Goal: Information Seeking & Learning: Learn about a topic

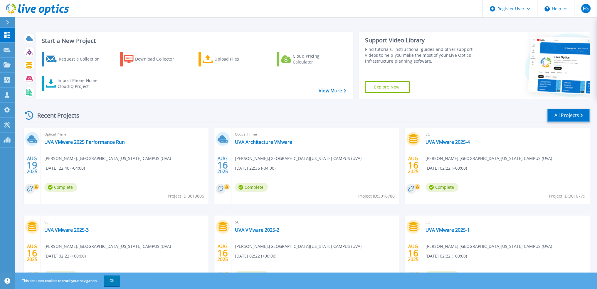
click at [564, 113] on link "All Projects" at bounding box center [568, 115] width 43 height 13
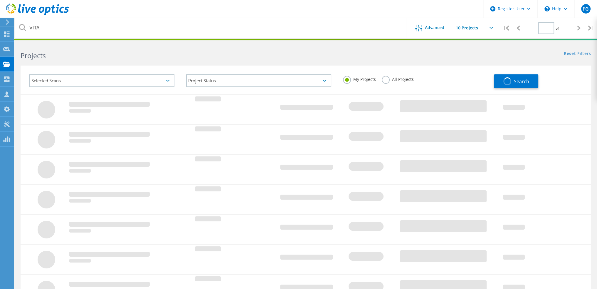
type input "1"
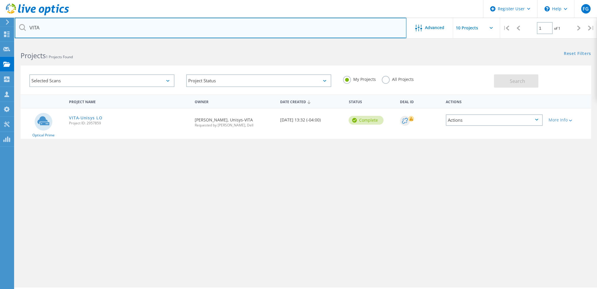
click at [62, 27] on input "VITA" at bounding box center [211, 28] width 392 height 21
type input "Chesterfield"
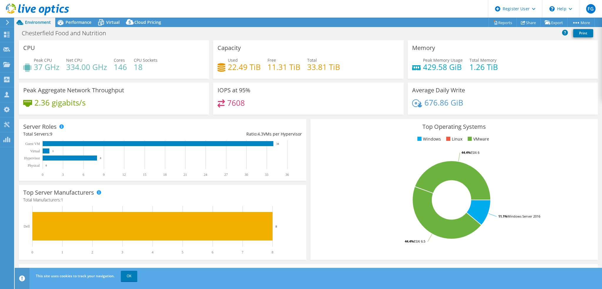
select select "USD"
click at [85, 26] on div "Performance" at bounding box center [75, 22] width 41 height 9
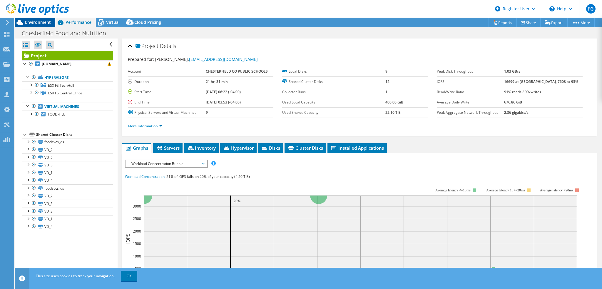
click at [42, 21] on span "Environment" at bounding box center [38, 22] width 26 height 6
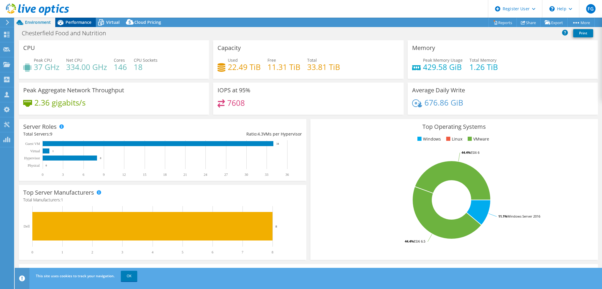
click at [78, 22] on span "Performance" at bounding box center [79, 22] width 26 height 6
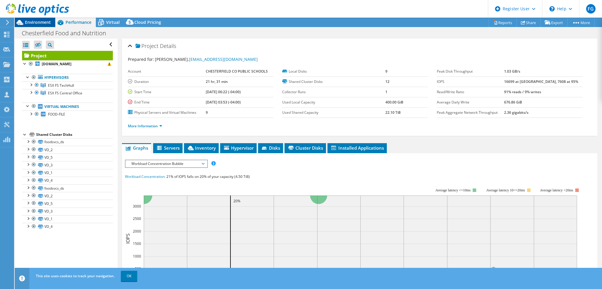
click at [38, 21] on span "Environment" at bounding box center [38, 22] width 26 height 6
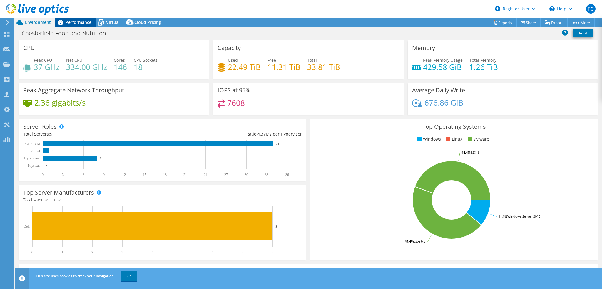
click at [81, 24] on span "Performance" at bounding box center [79, 22] width 26 height 6
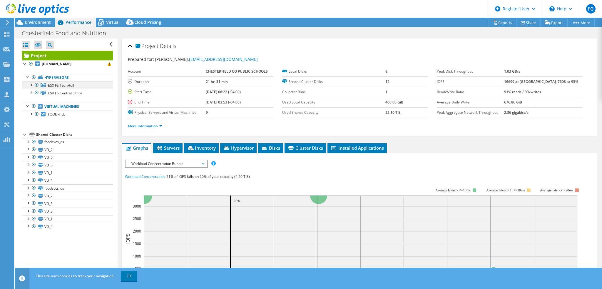
click at [32, 84] on div at bounding box center [31, 84] width 6 height 6
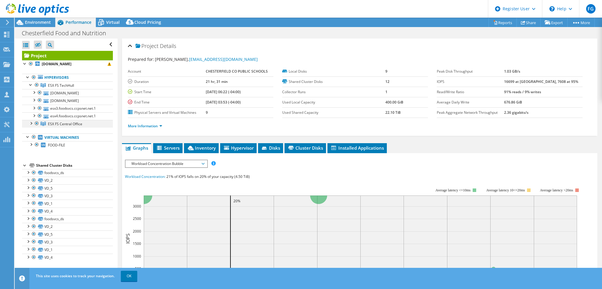
click at [29, 123] on div at bounding box center [31, 123] width 6 height 6
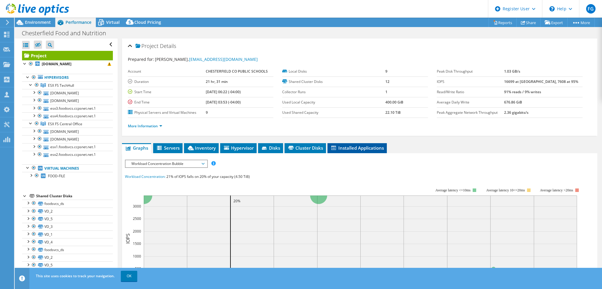
click at [342, 145] on span "Installed Applications" at bounding box center [356, 148] width 53 height 6
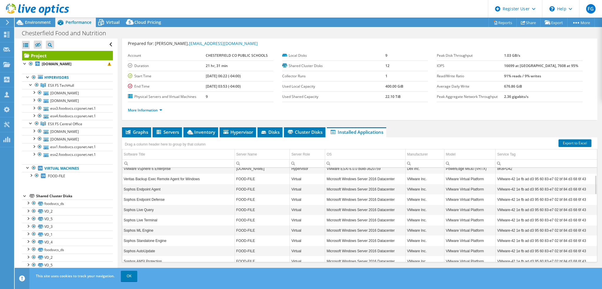
scroll to position [22, 0]
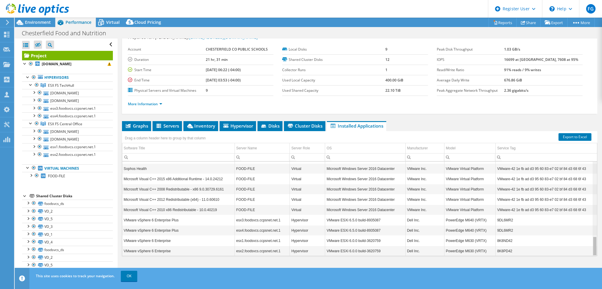
drag, startPoint x: 591, startPoint y: 173, endPoint x: 575, endPoint y: 244, distance: 72.6
click at [591, 245] on body "FG Dell User Frank Galante Frank.Galante@dell.com Dell My Profile Log Out \n He…" at bounding box center [301, 144] width 602 height 289
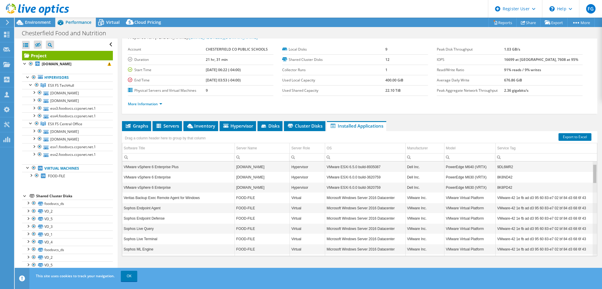
scroll to position [0, 0]
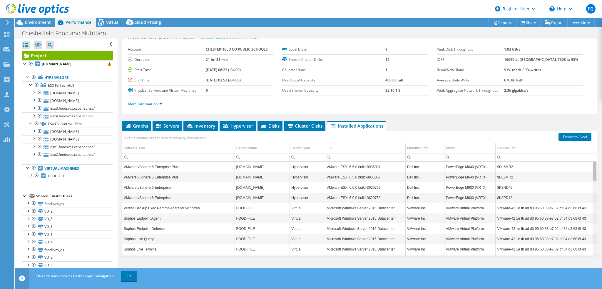
drag, startPoint x: 592, startPoint y: 238, endPoint x: 592, endPoint y: 156, distance: 82.3
click at [592, 156] on body "FG Dell User Frank Galante Frank.Galante@dell.com Dell My Profile Log Out \n He…" at bounding box center [301, 144] width 602 height 289
click at [453, 174] on td "PowerEdge M640 (VRTX)" at bounding box center [469, 177] width 51 height 10
click at [34, 166] on div at bounding box center [34, 167] width 6 height 7
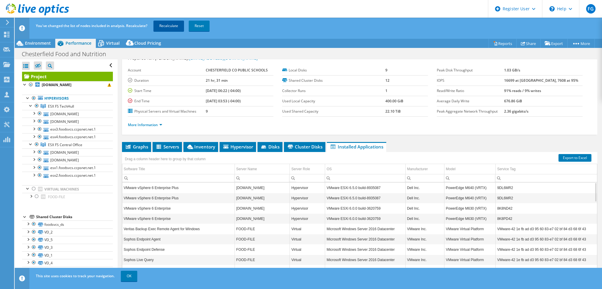
click at [164, 22] on link "Recalculate" at bounding box center [168, 26] width 31 height 11
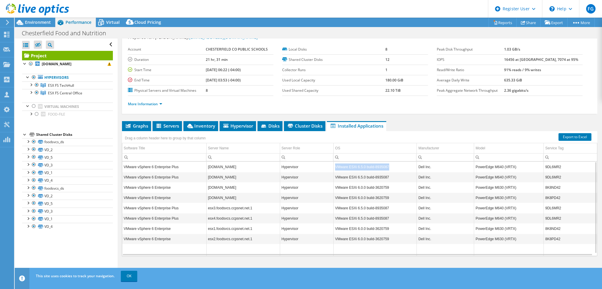
drag, startPoint x: 334, startPoint y: 165, endPoint x: 387, endPoint y: 166, distance: 53.2
click at [387, 166] on td "VMware ESXi 6.5.0 build-8935087" at bounding box center [375, 167] width 83 height 10
click at [346, 170] on td "VMware ESXi 6.5.0 build-8935087" at bounding box center [375, 167] width 83 height 10
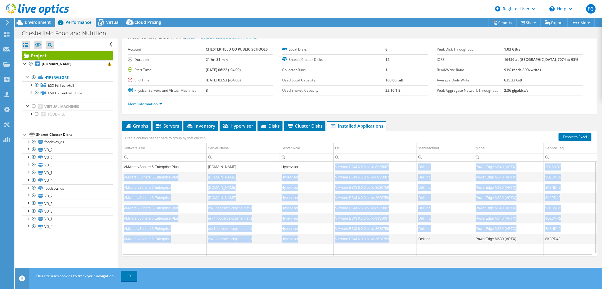
drag, startPoint x: 333, startPoint y: 164, endPoint x: 389, endPoint y: 239, distance: 93.6
click at [389, 239] on tbody "VMware vSphere 6 Enterprise Plus esx3.foodsvcs.ccpsnet.net Hypervisor VMware ES…" at bounding box center [359, 209] width 475 height 94
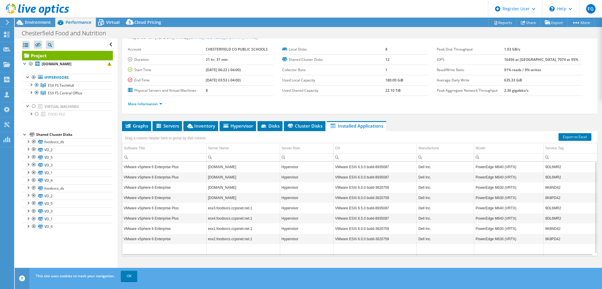
click at [383, 249] on td "Data grid" at bounding box center [375, 250] width 83 height 12
click at [33, 21] on span "Environment" at bounding box center [38, 22] width 26 height 6
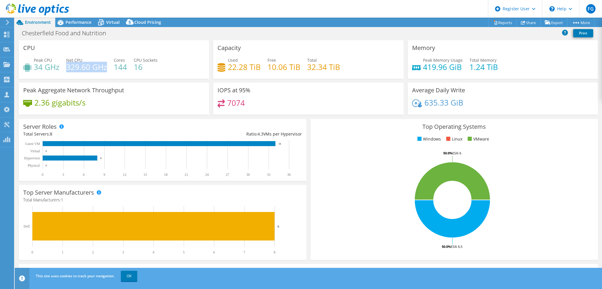
drag, startPoint x: 66, startPoint y: 64, endPoint x: 106, endPoint y: 66, distance: 40.0
click at [106, 66] on h4 "329.60 GHz" at bounding box center [86, 67] width 41 height 6
drag, startPoint x: 465, startPoint y: 63, endPoint x: 496, endPoint y: 64, distance: 30.9
click at [496, 64] on div "Peak Memory Usage 419.96 GiB Total Memory 1.24 TiB" at bounding box center [502, 66] width 181 height 19
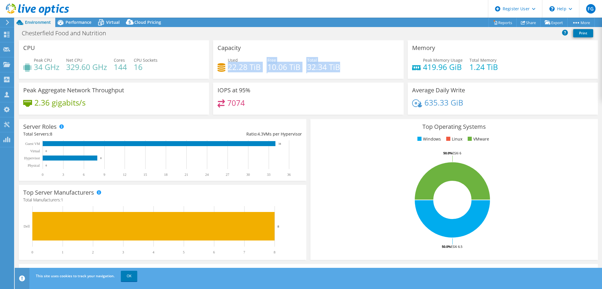
drag, startPoint x: 227, startPoint y: 66, endPoint x: 342, endPoint y: 66, distance: 114.9
click at [342, 66] on div "Used 22.28 TiB Free 10.06 TiB Total 32.34 TiB" at bounding box center [307, 66] width 181 height 19
click at [201, 57] on div "Peak CPU 34 GHz Net CPU 329.60 GHz Cores 144 CPU Sockets 16" at bounding box center [113, 66] width 181 height 19
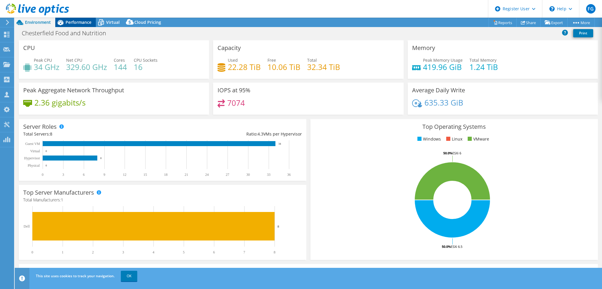
click at [87, 26] on div "Performance" at bounding box center [75, 22] width 41 height 9
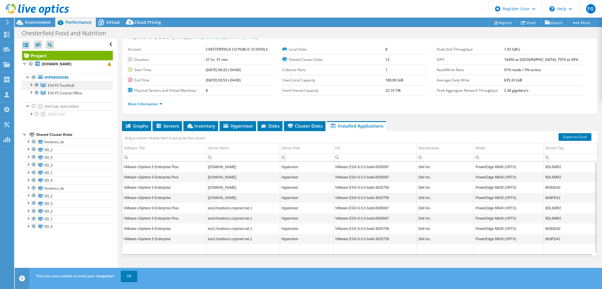
click at [31, 84] on div at bounding box center [31, 84] width 6 height 6
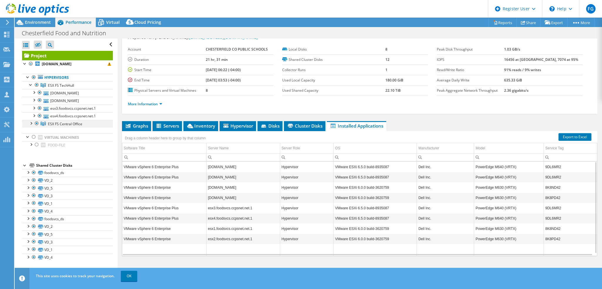
click at [29, 124] on div at bounding box center [31, 123] width 6 height 6
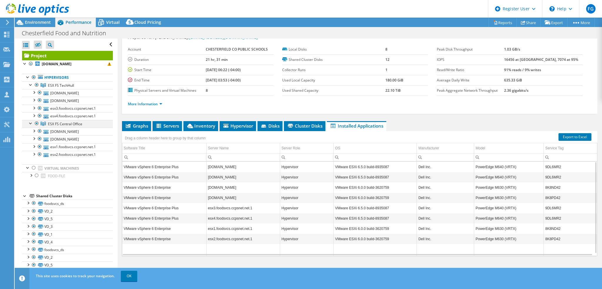
click at [35, 121] on div at bounding box center [37, 123] width 6 height 7
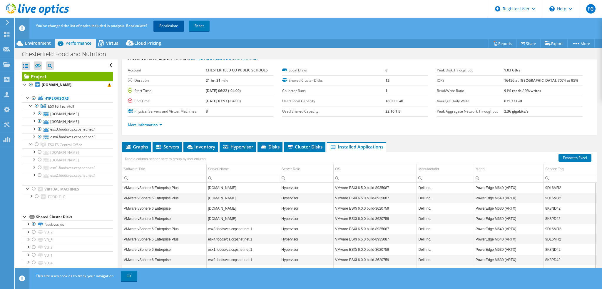
click at [162, 24] on link "Recalculate" at bounding box center [168, 26] width 31 height 11
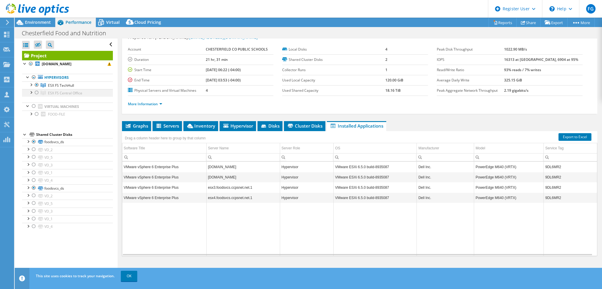
click at [31, 91] on div at bounding box center [31, 92] width 6 height 6
click at [31, 82] on div at bounding box center [31, 84] width 6 height 6
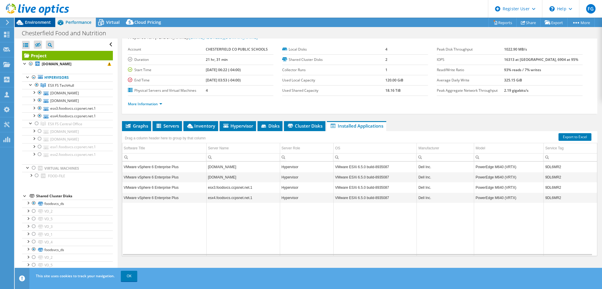
click at [49, 26] on div "Environment" at bounding box center [35, 22] width 41 height 9
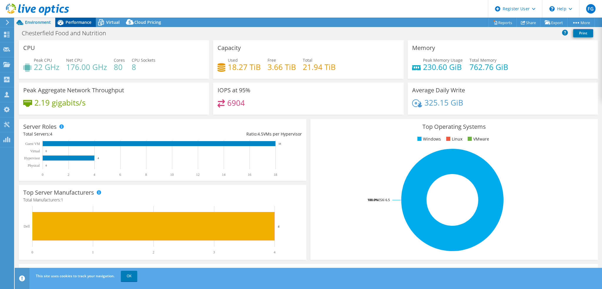
click at [70, 23] on span "Performance" at bounding box center [79, 22] width 26 height 6
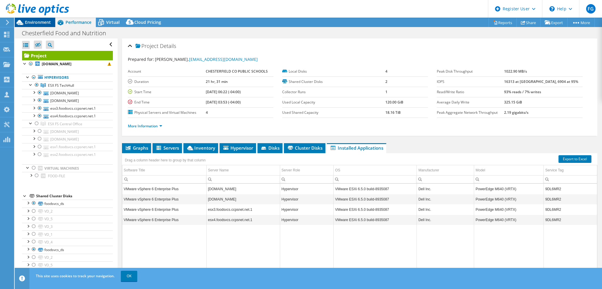
click at [41, 20] on span "Environment" at bounding box center [38, 22] width 26 height 6
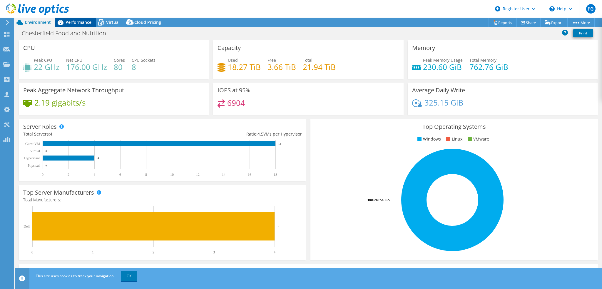
click at [76, 25] on span "Performance" at bounding box center [79, 22] width 26 height 6
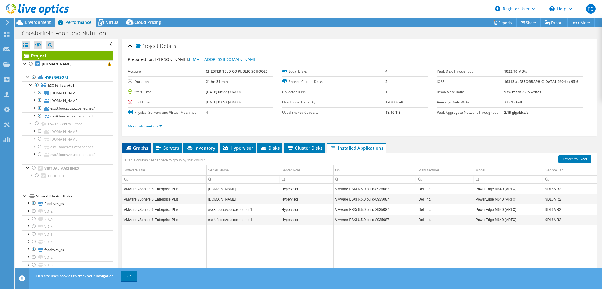
click at [138, 145] on span "Graphs" at bounding box center [136, 148] width 23 height 6
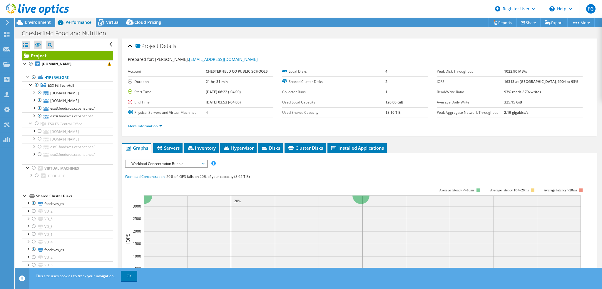
click at [150, 161] on span "Workload Concentration Bubble" at bounding box center [166, 163] width 76 height 7
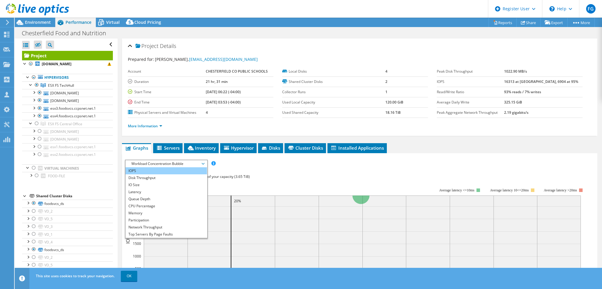
click at [151, 170] on li "IOPS" at bounding box center [165, 170] width 81 height 7
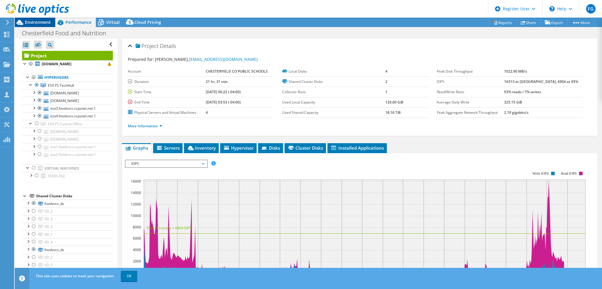
click at [36, 21] on span "Environment" at bounding box center [38, 22] width 26 height 6
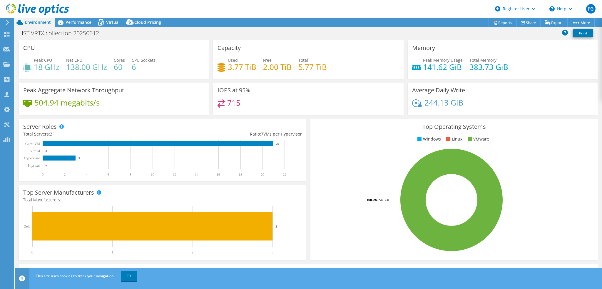
select select "USD"
click at [73, 20] on span "Performance" at bounding box center [79, 22] width 26 height 6
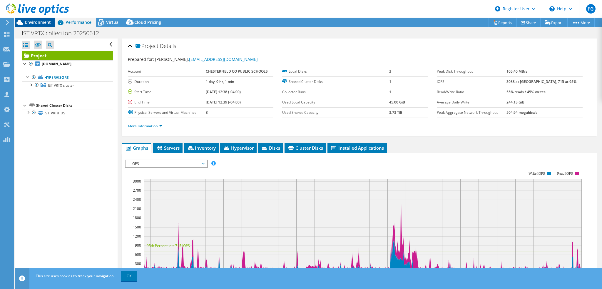
click at [30, 21] on span "Environment" at bounding box center [38, 22] width 26 height 6
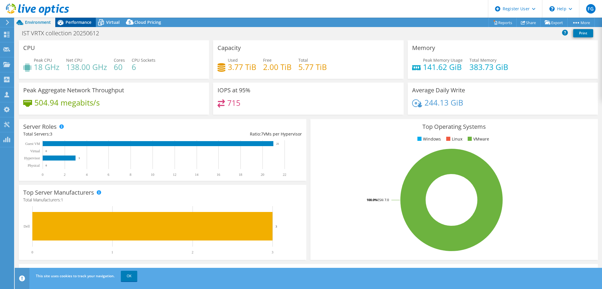
click at [79, 21] on span "Performance" at bounding box center [79, 22] width 26 height 6
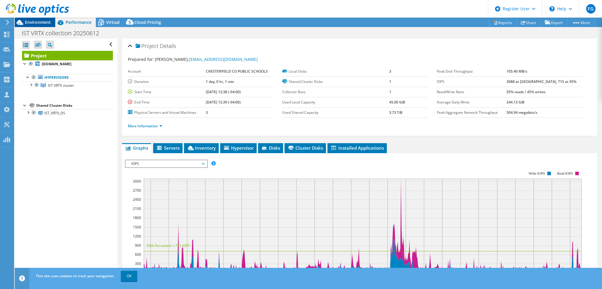
click at [42, 21] on span "Environment" at bounding box center [38, 22] width 26 height 6
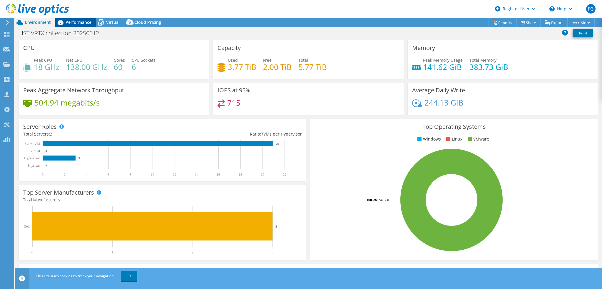
click at [78, 20] on span "Performance" at bounding box center [79, 22] width 26 height 6
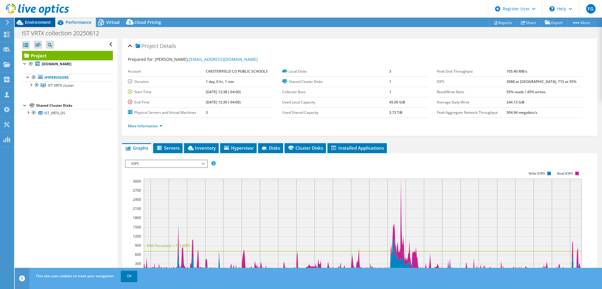
click at [38, 21] on span "Environment" at bounding box center [38, 22] width 26 height 6
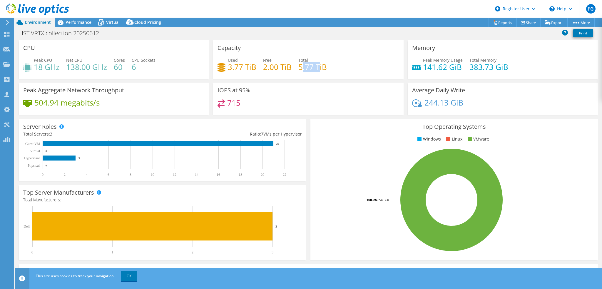
drag, startPoint x: 299, startPoint y: 66, endPoint x: 316, endPoint y: 66, distance: 17.3
click at [316, 66] on h4 "5.77 TiB" at bounding box center [312, 67] width 29 height 6
click at [86, 24] on span "Performance" at bounding box center [79, 22] width 26 height 6
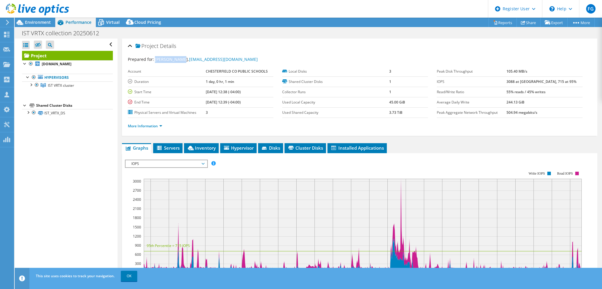
drag, startPoint x: 155, startPoint y: 58, endPoint x: 178, endPoint y: 58, distance: 23.2
click at [178, 58] on span "[PERSON_NAME], [PERSON_NAME][EMAIL_ADDRESS][DOMAIN_NAME]" at bounding box center [206, 59] width 103 height 6
